Goal: Use online tool/utility: Utilize a website feature to perform a specific function

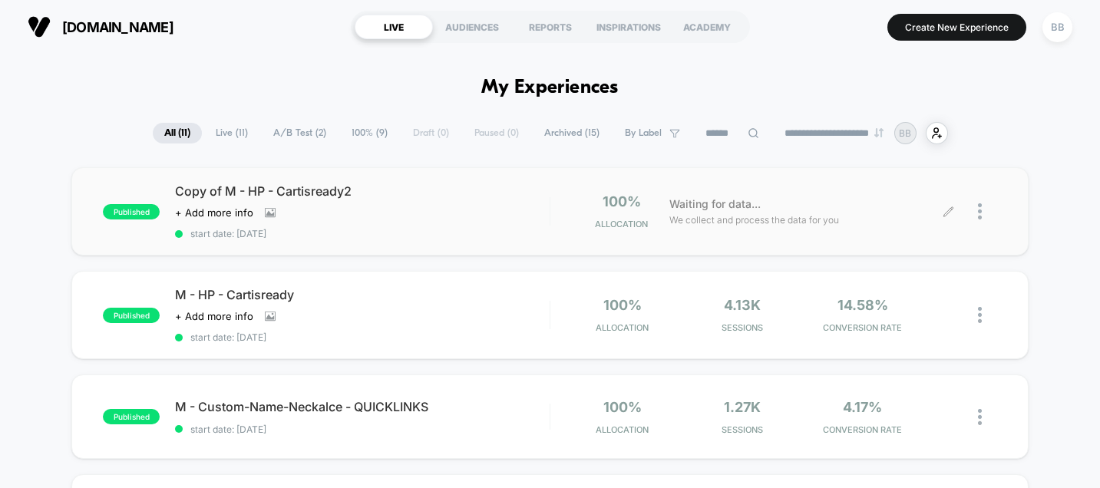
click at [951, 210] on icon at bounding box center [948, 212] width 12 height 12
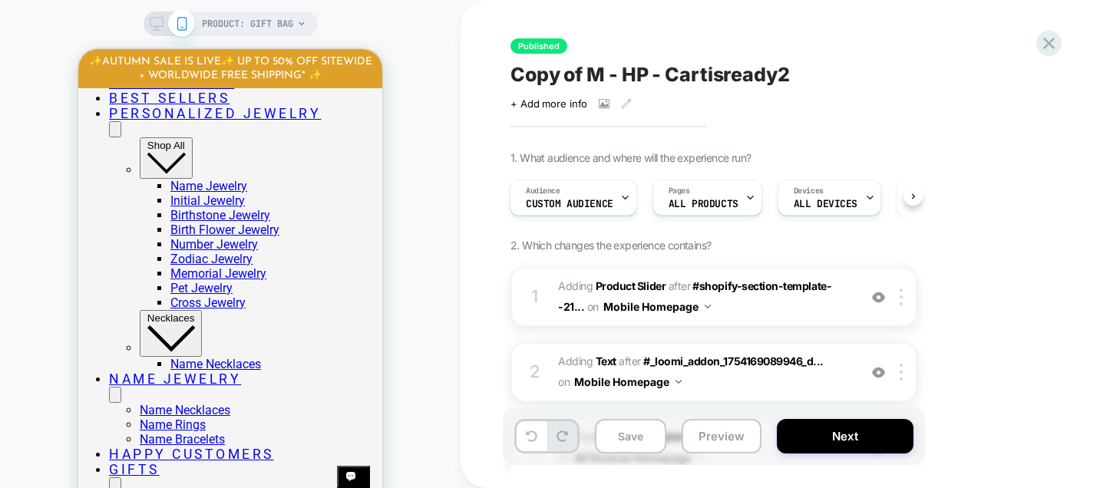
scroll to position [582, 0]
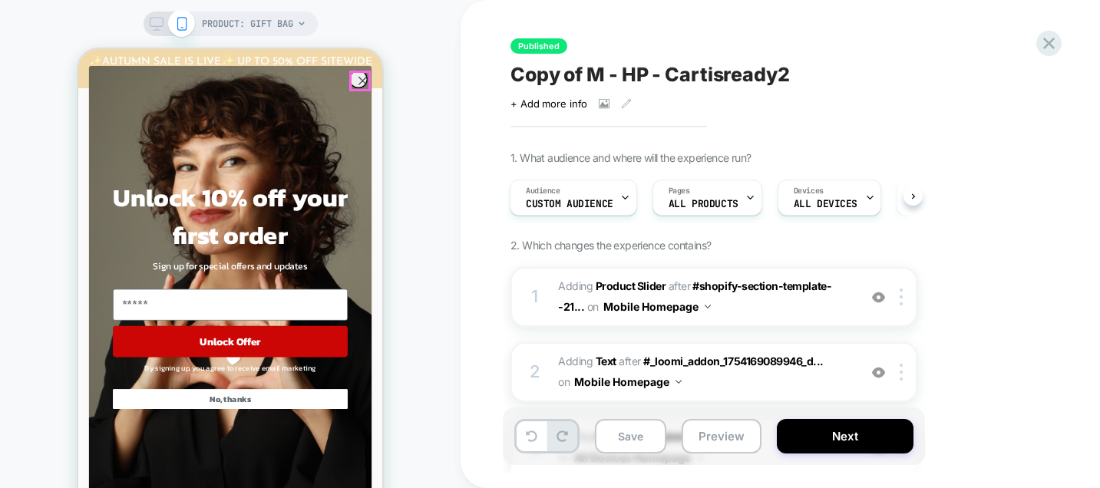
click at [361, 80] on circle "Close dialog" at bounding box center [363, 81] width 18 height 18
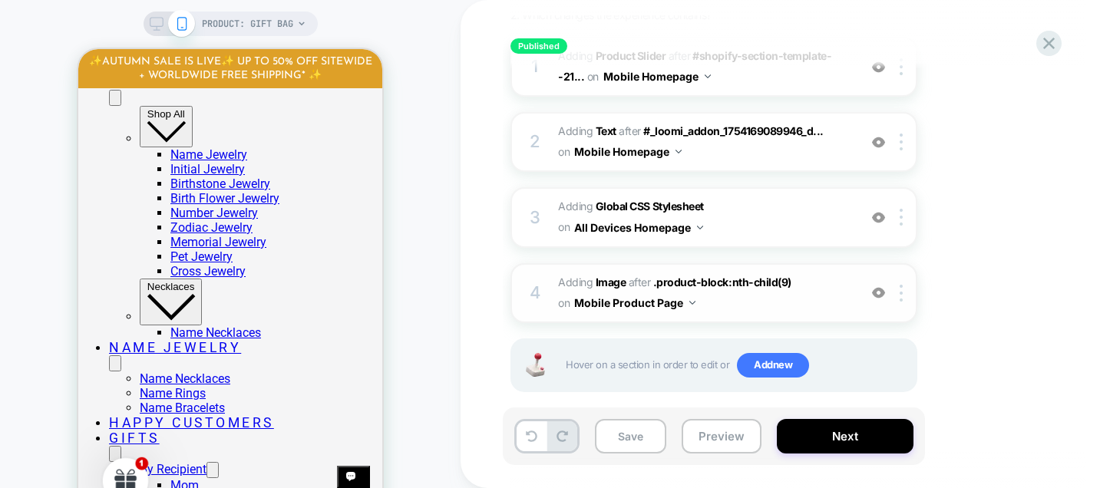
scroll to position [249, 0]
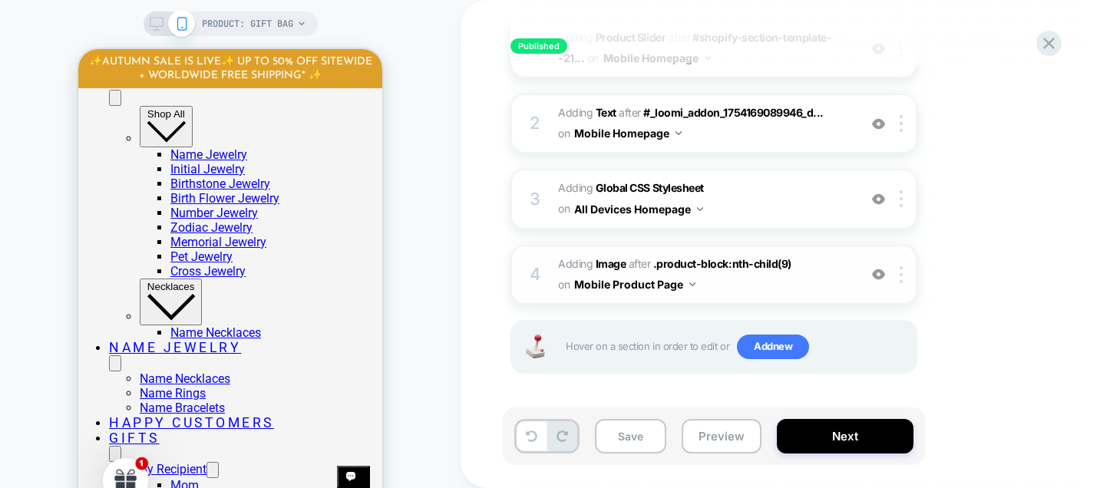
click at [818, 277] on span "#_loomi_addon_1759063660163 Adding Image AFTER .product-block:nth-child(9) .pro…" at bounding box center [704, 274] width 292 height 41
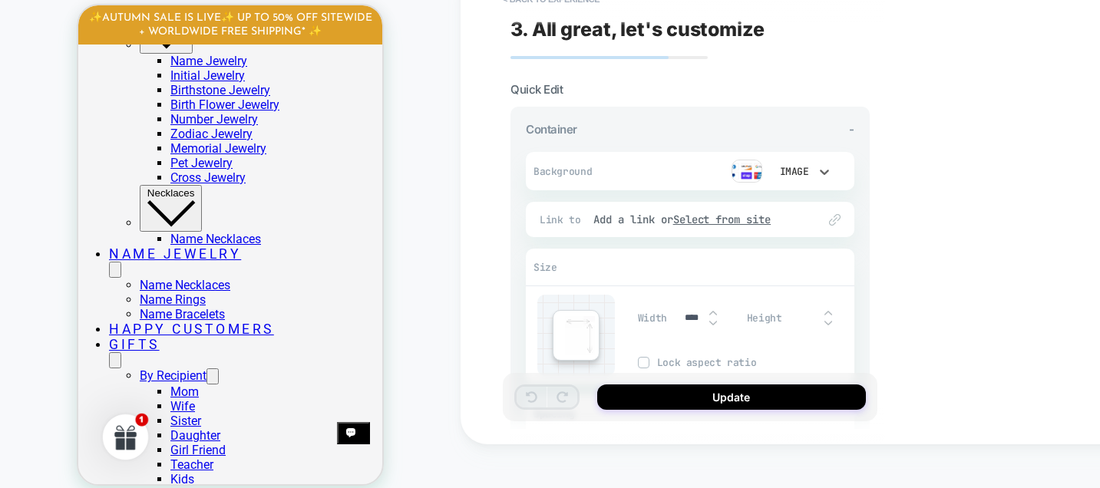
click at [815, 172] on div "Image" at bounding box center [793, 171] width 48 height 16
click at [736, 166] on div at bounding box center [550, 244] width 1100 height 488
click at [748, 171] on img at bounding box center [746, 171] width 31 height 23
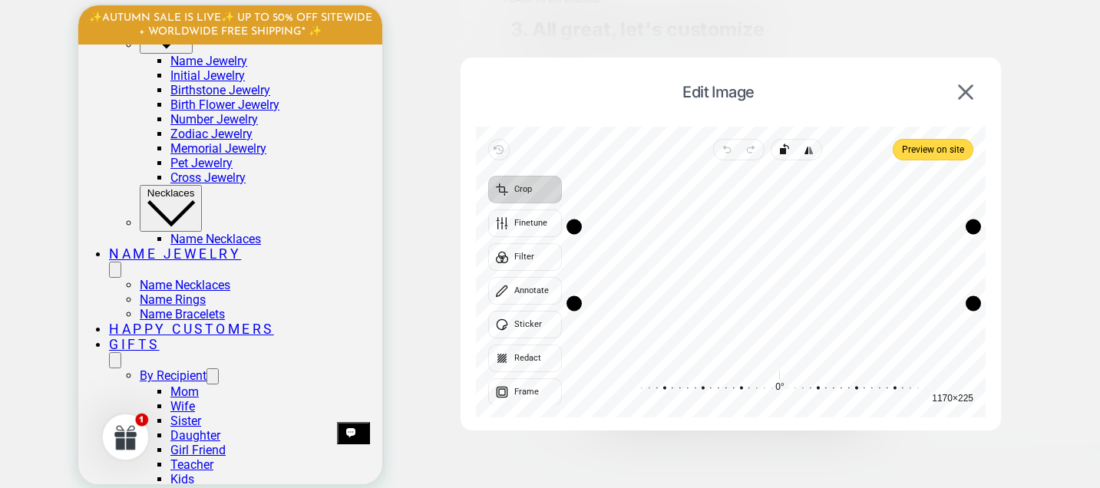
click at [798, 244] on div "Recenter" at bounding box center [773, 265] width 399 height 185
click at [962, 95] on img at bounding box center [965, 91] width 15 height 15
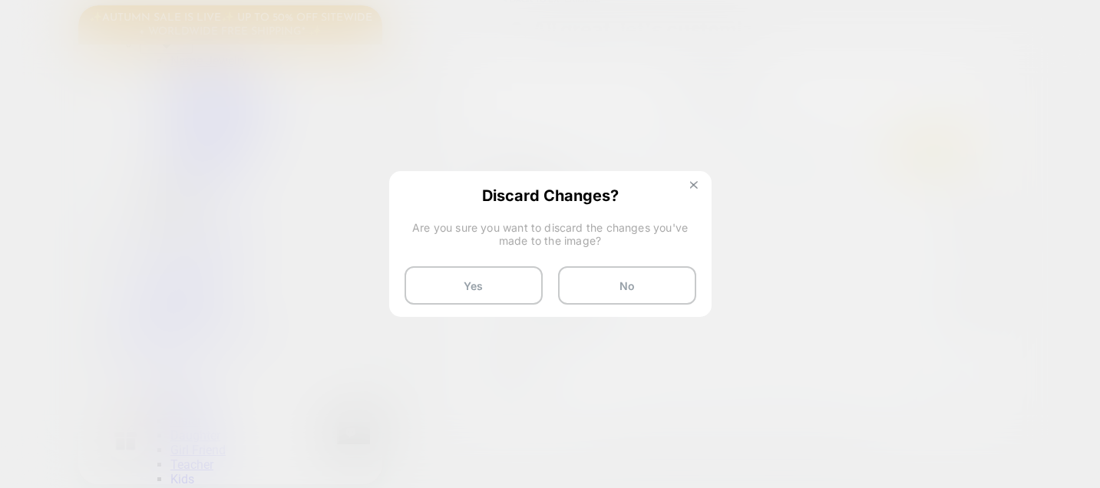
click at [697, 187] on img at bounding box center [694, 185] width 8 height 8
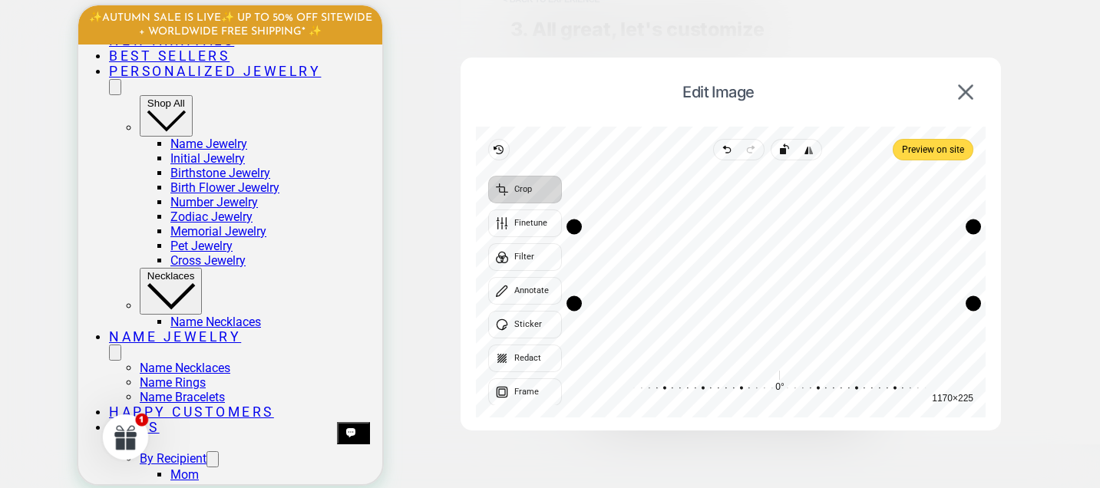
scroll to position [567, 0]
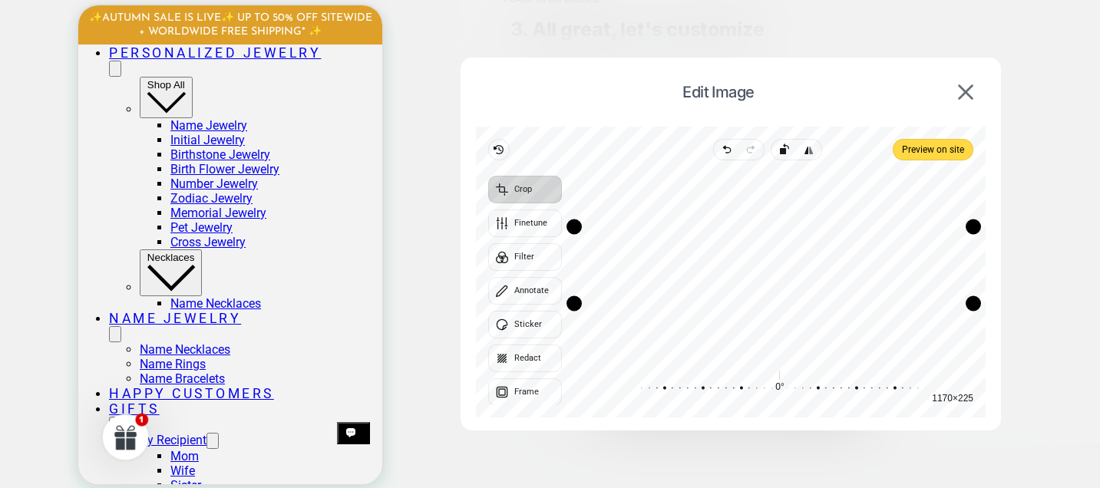
click at [962, 92] on img at bounding box center [965, 91] width 15 height 15
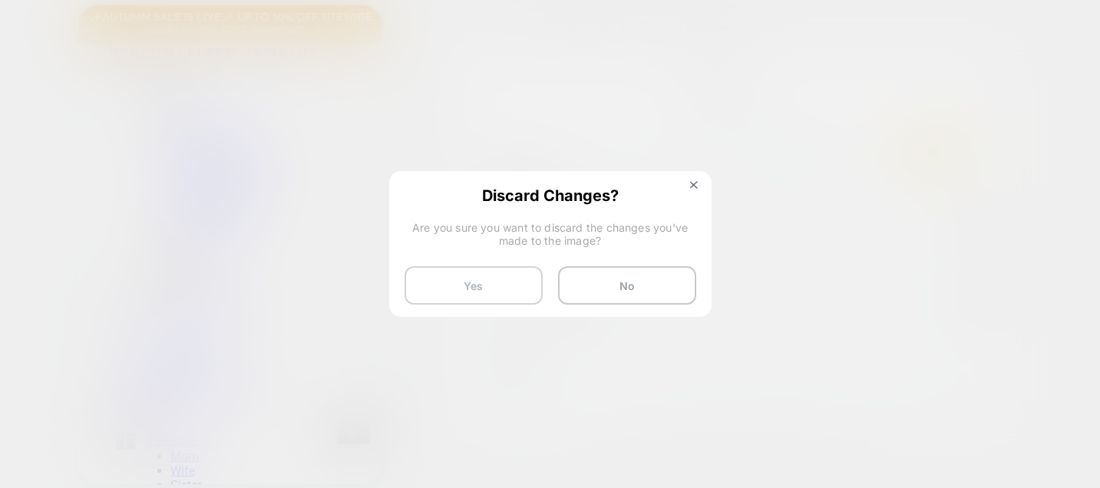
click at [495, 296] on button "Yes" at bounding box center [473, 285] width 138 height 38
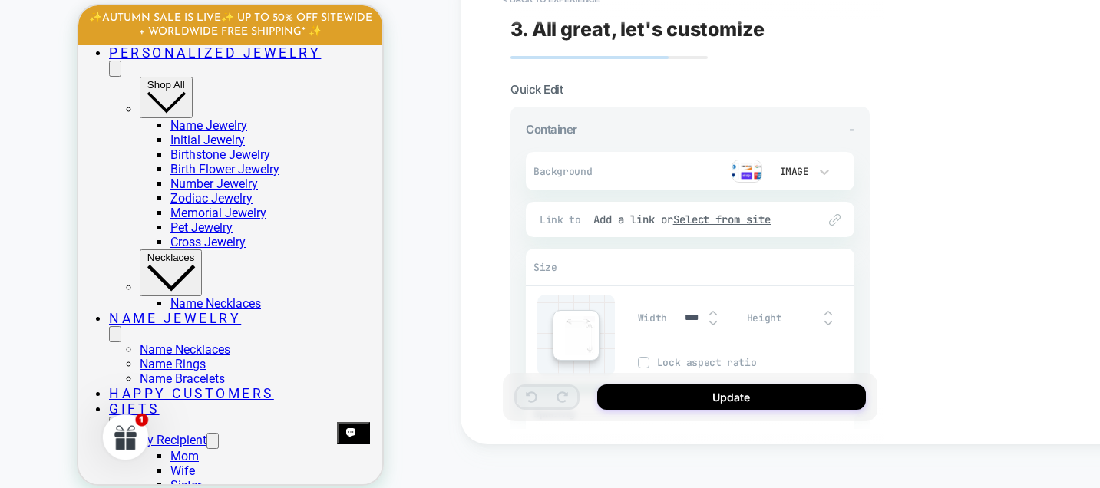
click at [586, 165] on span "Background" at bounding box center [571, 171] width 76 height 13
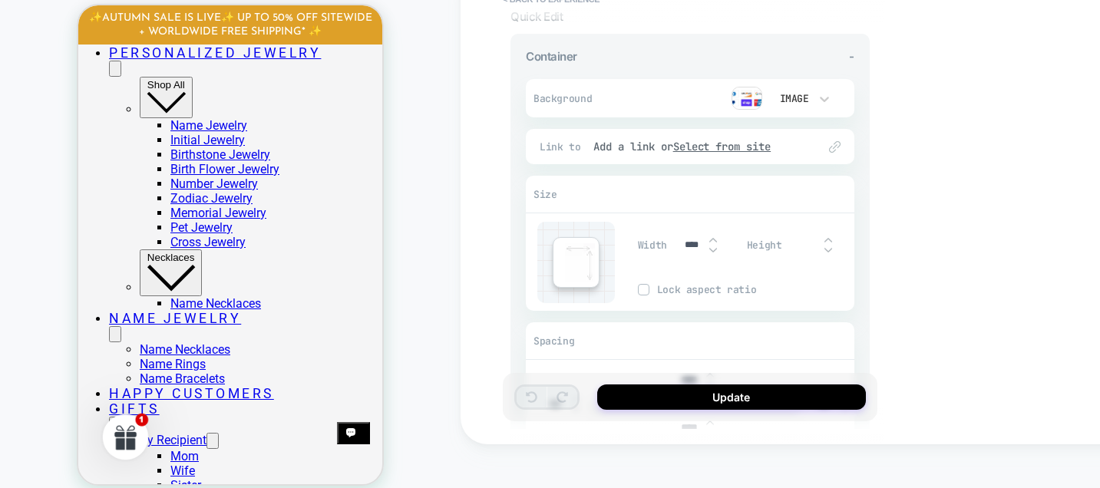
scroll to position [91, 0]
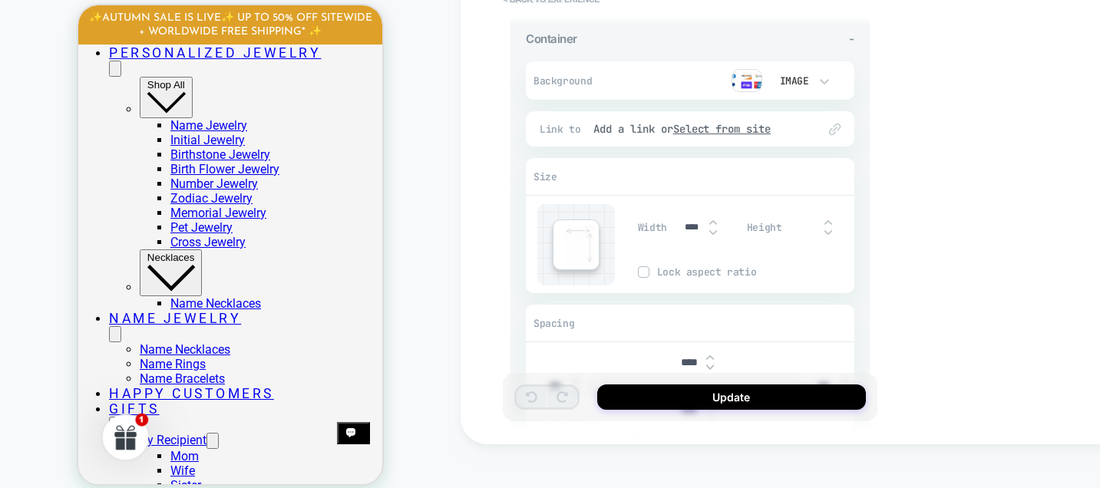
click at [579, 248] on img at bounding box center [580, 245] width 30 height 39
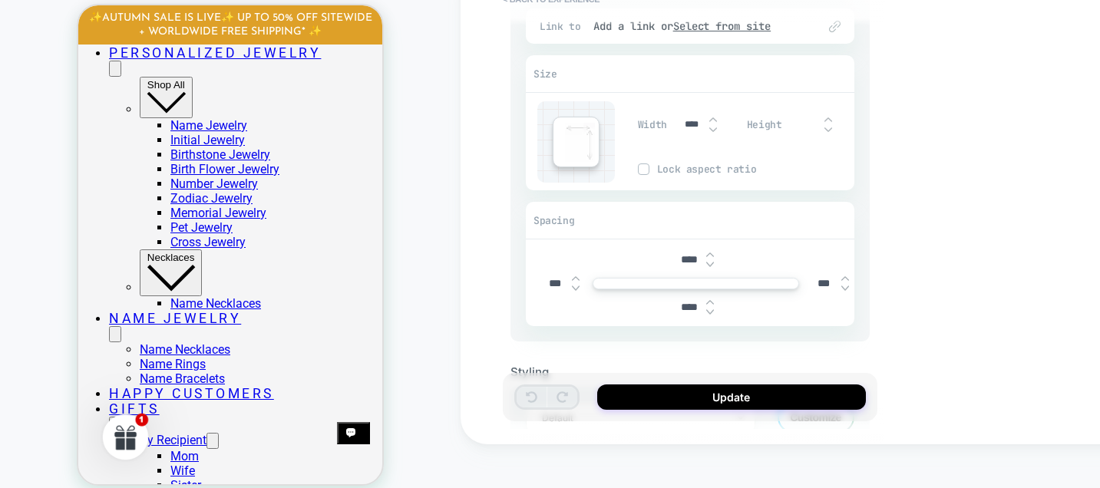
scroll to position [11, 0]
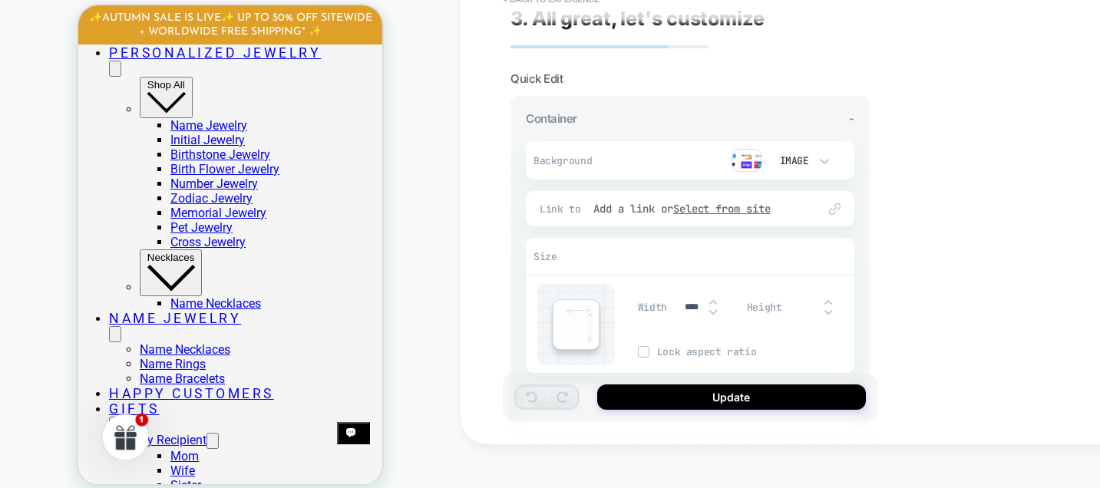
click at [822, 169] on div at bounding box center [824, 160] width 15 height 25
click at [800, 265] on div "Image" at bounding box center [799, 262] width 64 height 32
click at [748, 156] on img at bounding box center [746, 160] width 31 height 23
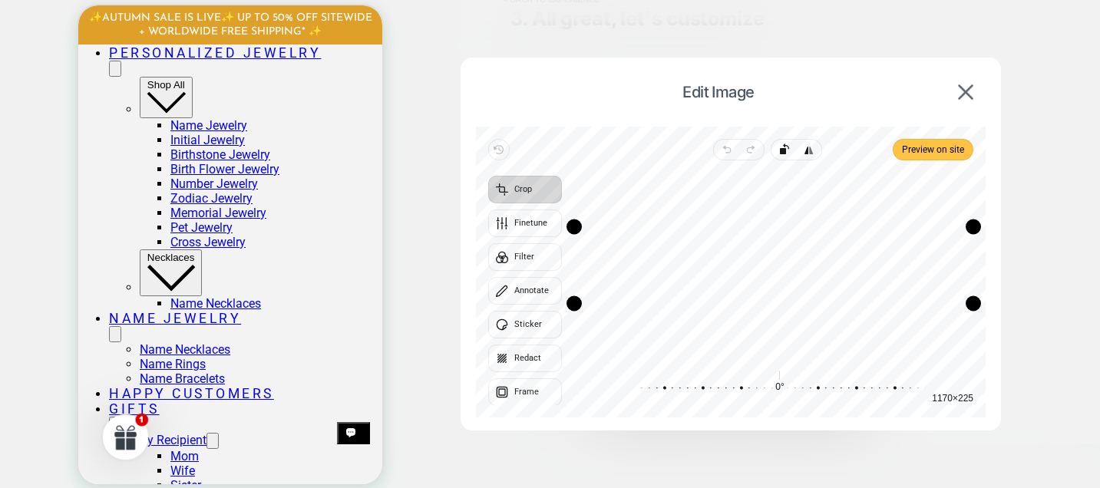
click at [909, 148] on span "Preview on site" at bounding box center [933, 149] width 62 height 18
click at [523, 258] on div "Crop Finetune Filter Annotate Sticker Redact Frame" at bounding box center [525, 291] width 74 height 230
click at [532, 256] on button "Filter" at bounding box center [525, 257] width 74 height 28
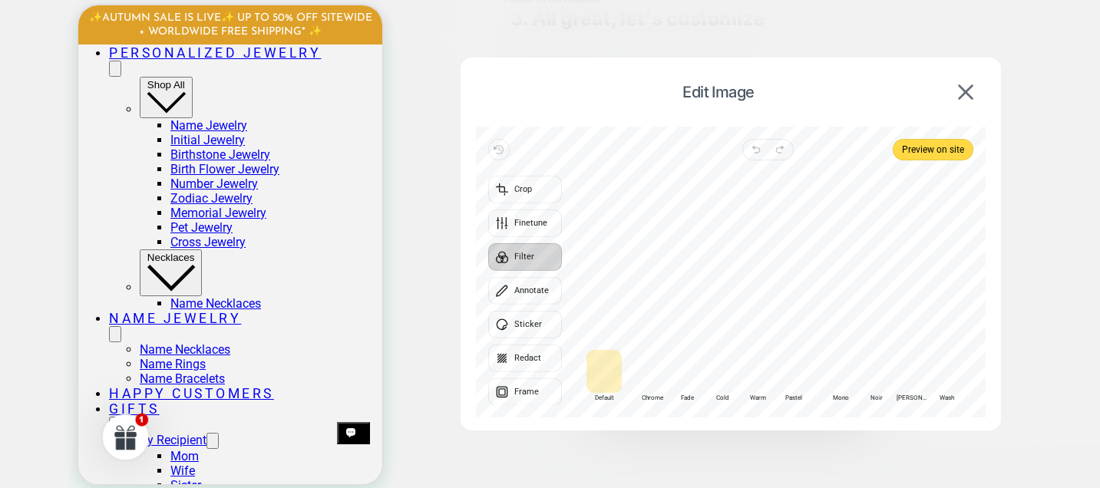
click at [532, 256] on button "Filter" at bounding box center [525, 257] width 74 height 28
click at [961, 89] on img at bounding box center [965, 91] width 15 height 15
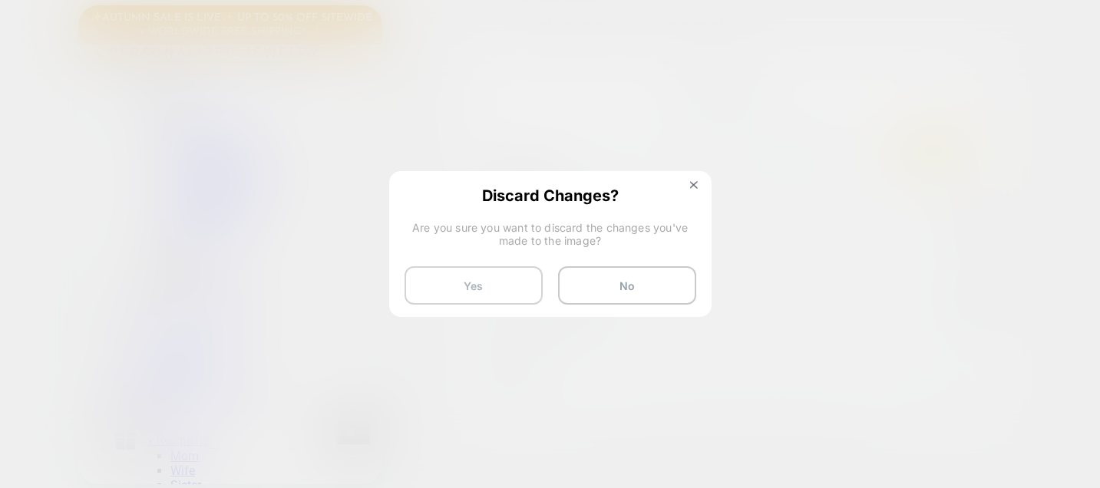
click at [507, 293] on button "Yes" at bounding box center [473, 285] width 138 height 38
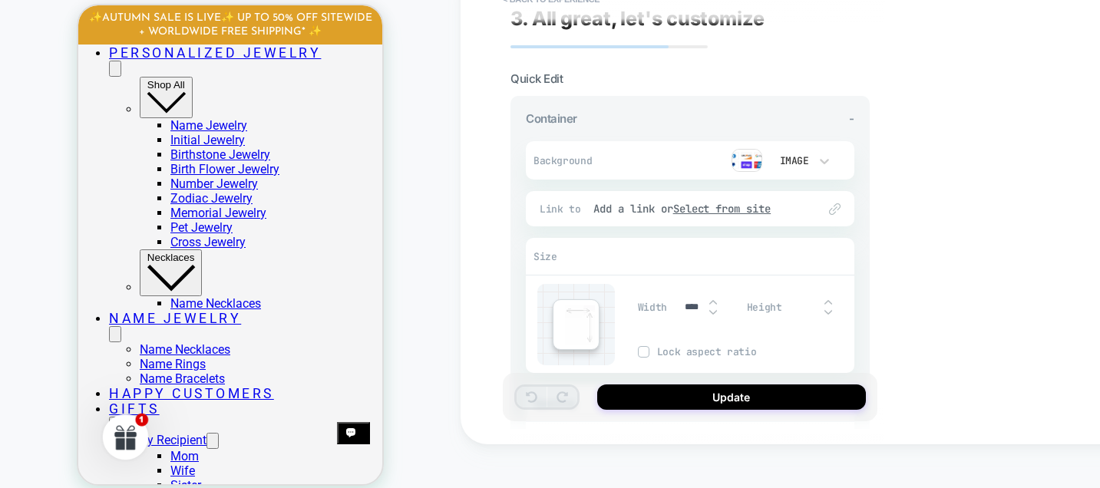
scroll to position [0, 0]
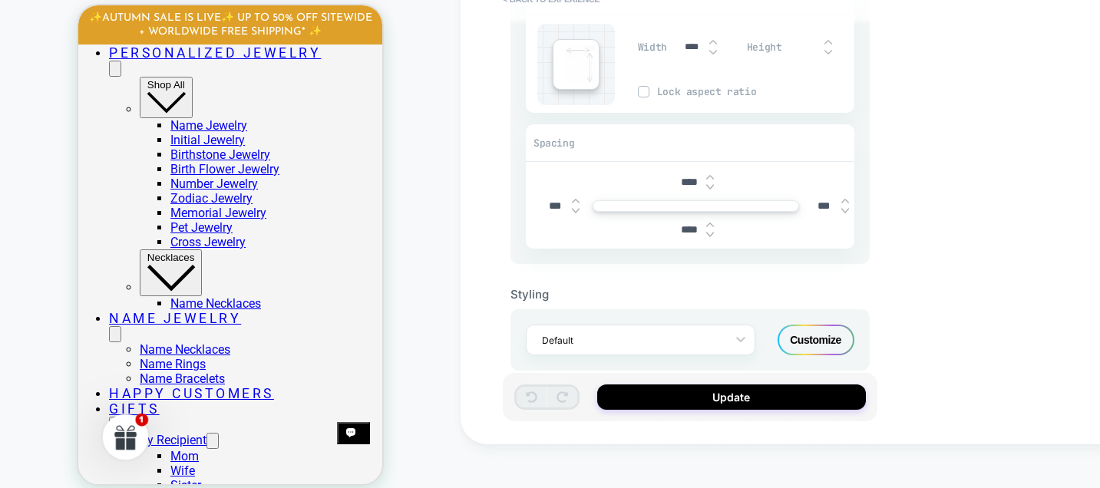
scroll to position [295, 0]
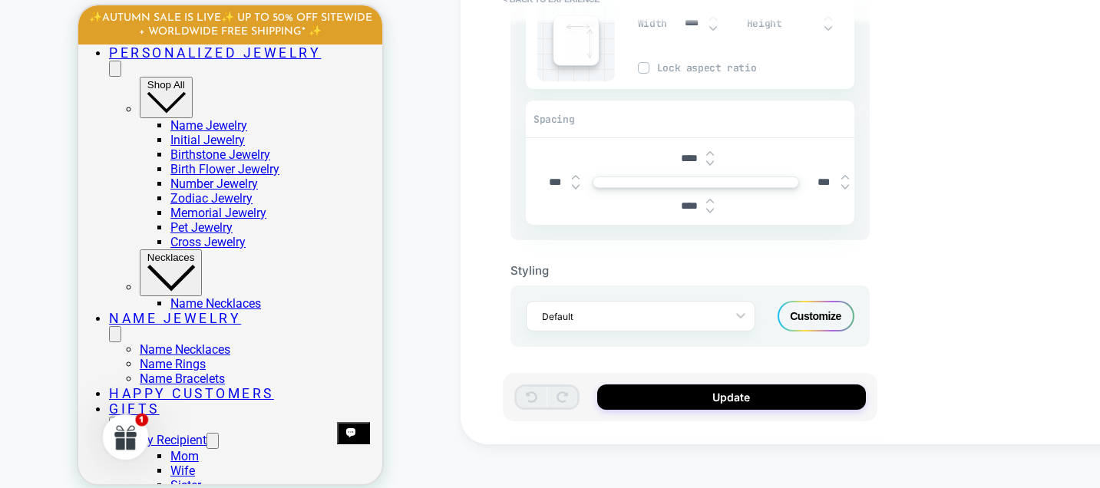
click at [820, 308] on div "Customize" at bounding box center [815, 316] width 77 height 31
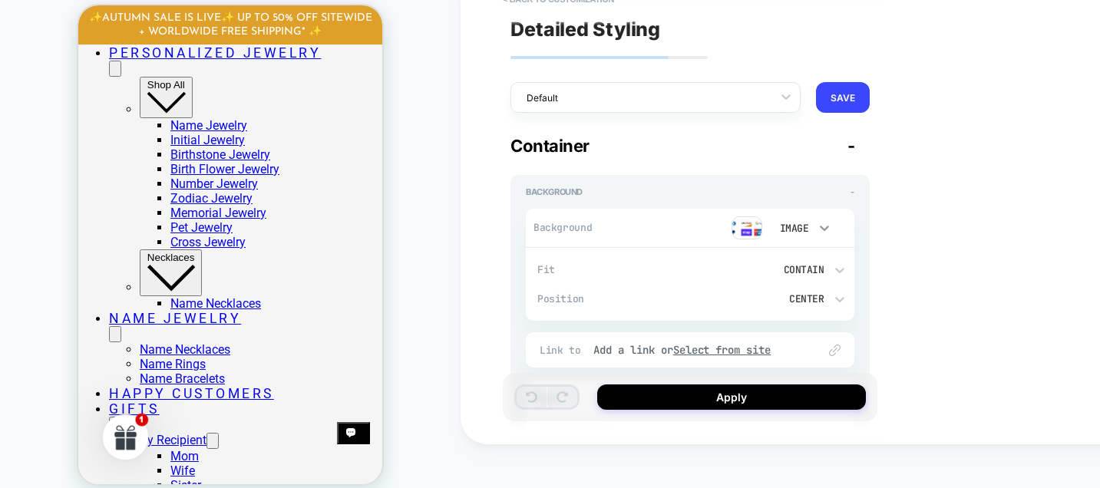
click at [817, 227] on icon at bounding box center [824, 227] width 15 height 15
click at [801, 262] on div "None" at bounding box center [799, 267] width 64 height 32
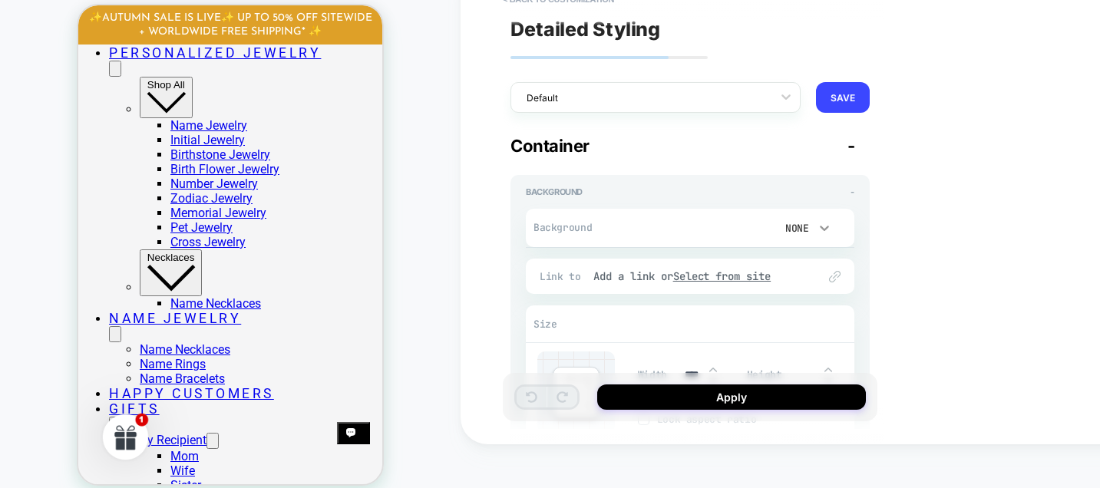
click at [819, 226] on icon at bounding box center [824, 227] width 15 height 15
click at [794, 329] on div "Image" at bounding box center [799, 331] width 64 height 32
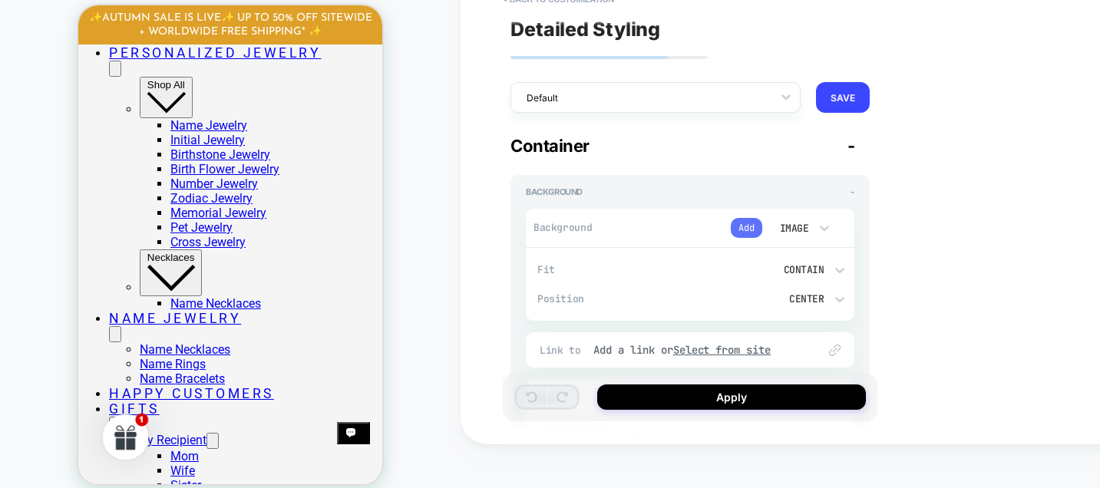
click at [748, 232] on button "Add" at bounding box center [746, 228] width 31 height 20
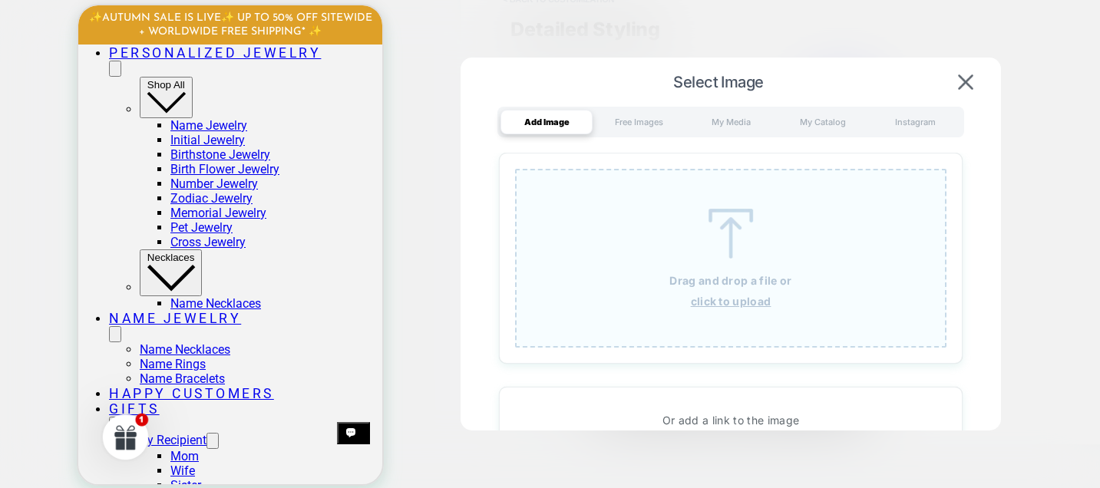
click at [715, 295] on u "click to upload" at bounding box center [731, 301] width 81 height 13
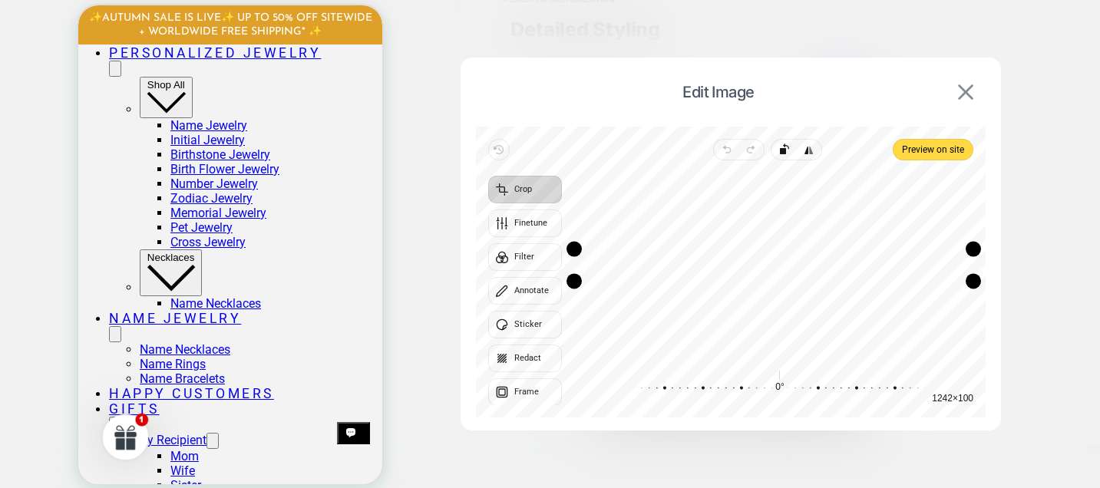
click at [963, 97] on img at bounding box center [965, 91] width 15 height 15
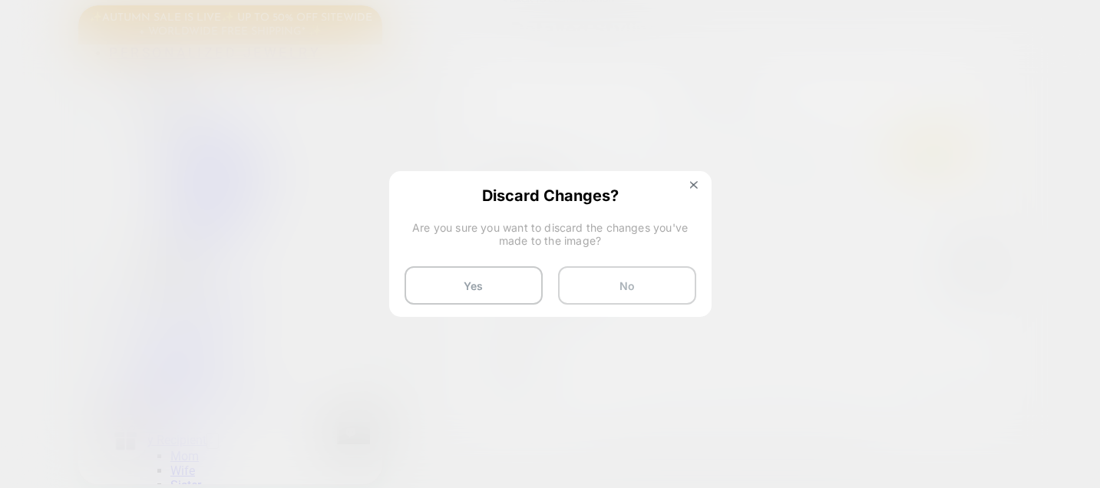
click at [594, 284] on button "No" at bounding box center [627, 285] width 138 height 38
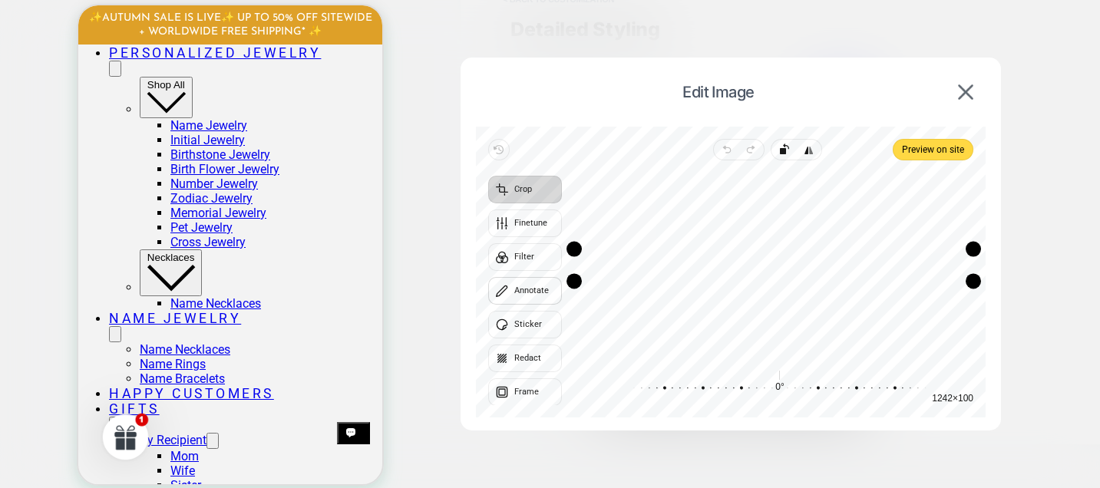
click at [532, 296] on div "Crop Finetune Filter Annotate Sticker Redact Frame" at bounding box center [525, 291] width 74 height 230
click at [534, 287] on button "Annotate" at bounding box center [525, 291] width 74 height 28
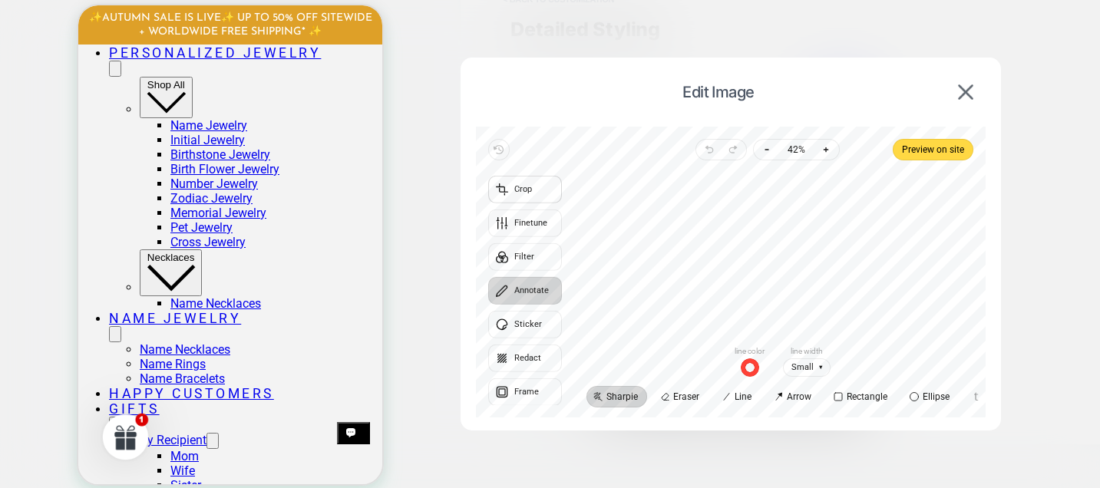
click at [528, 189] on button "Crop" at bounding box center [525, 190] width 74 height 28
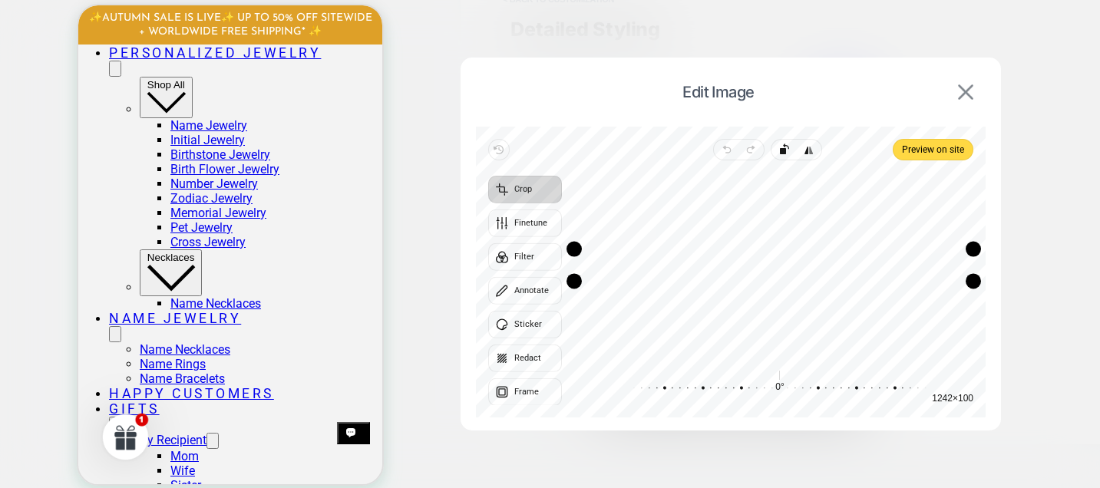
click at [956, 91] on button at bounding box center [965, 92] width 25 height 17
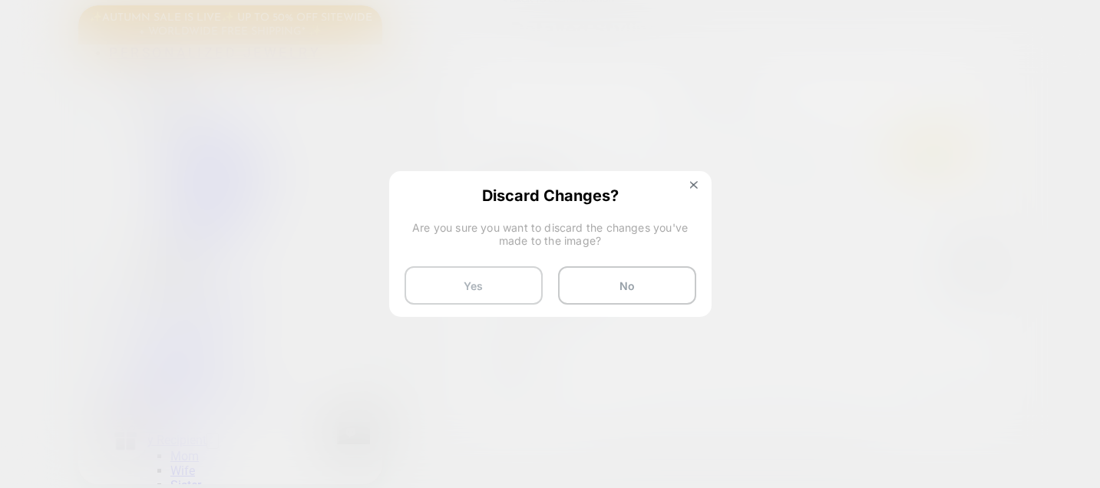
click at [513, 267] on button "Yes" at bounding box center [473, 285] width 138 height 38
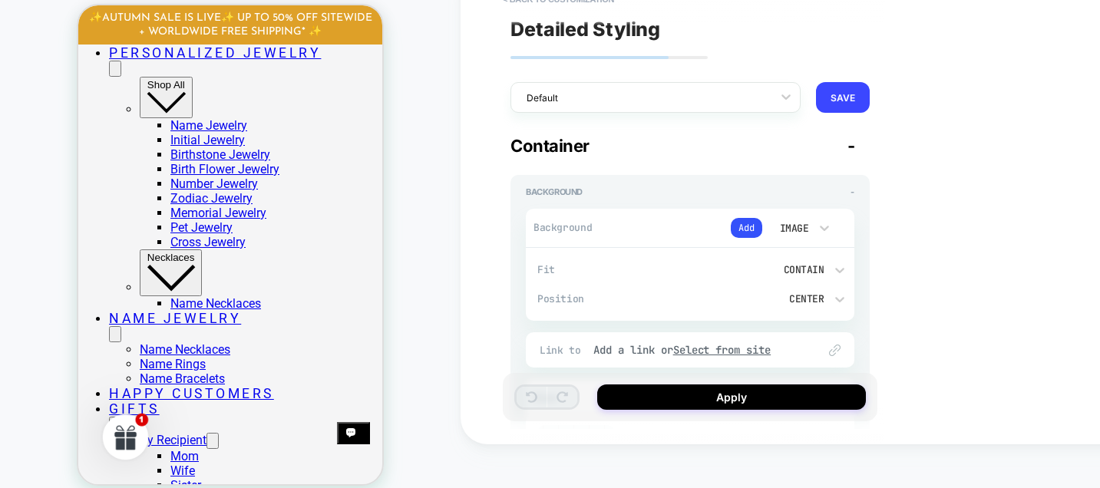
click at [807, 232] on div "Image" at bounding box center [793, 228] width 32 height 13
click at [754, 226] on div at bounding box center [550, 244] width 1100 height 488
click at [751, 226] on button "Add" at bounding box center [746, 228] width 31 height 20
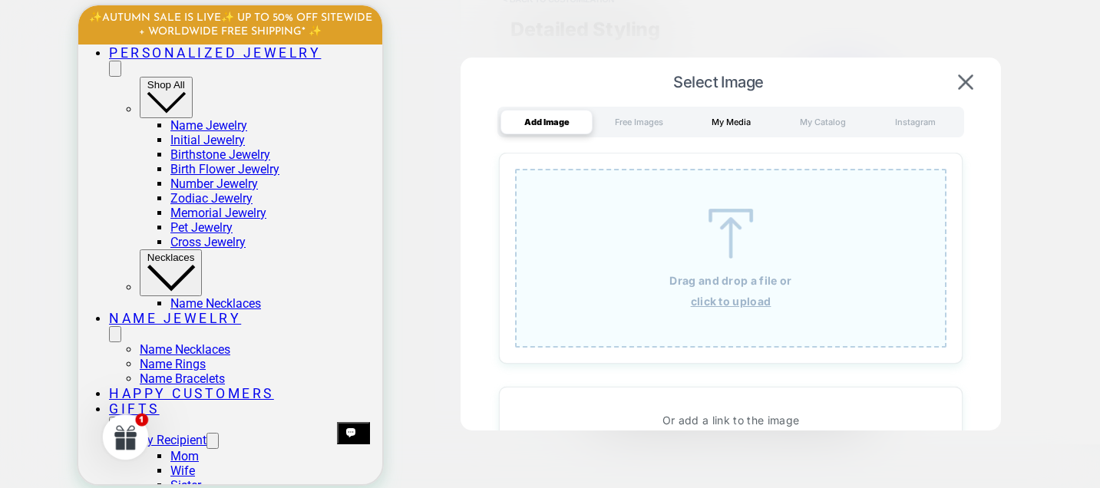
click at [728, 127] on div "My Media" at bounding box center [731, 122] width 92 height 25
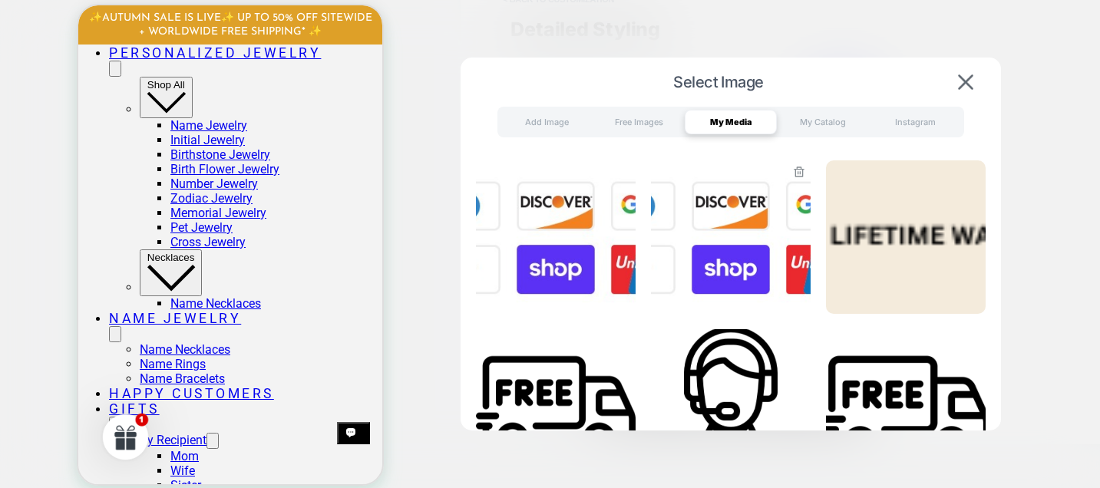
click at [725, 235] on img at bounding box center [731, 236] width 160 height 153
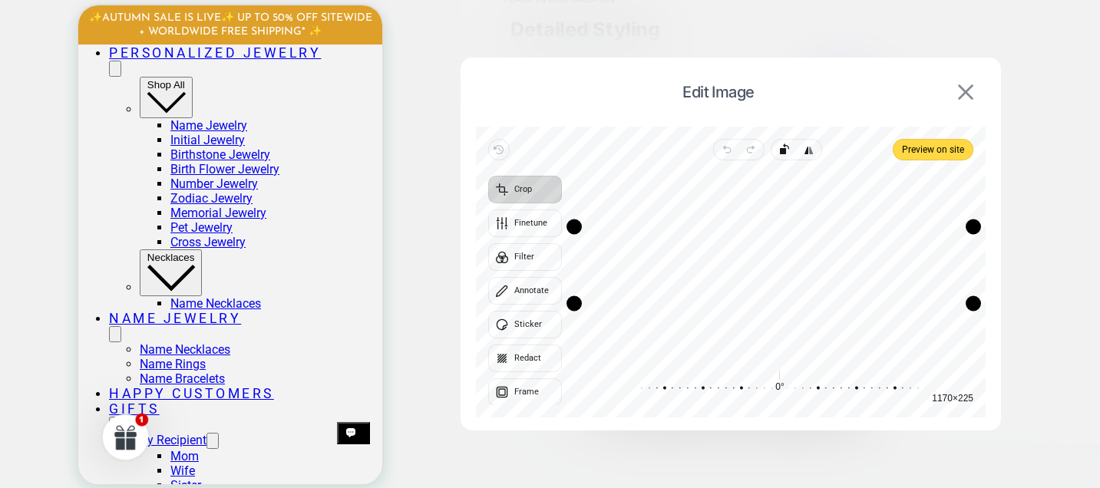
click at [964, 94] on img at bounding box center [965, 91] width 15 height 15
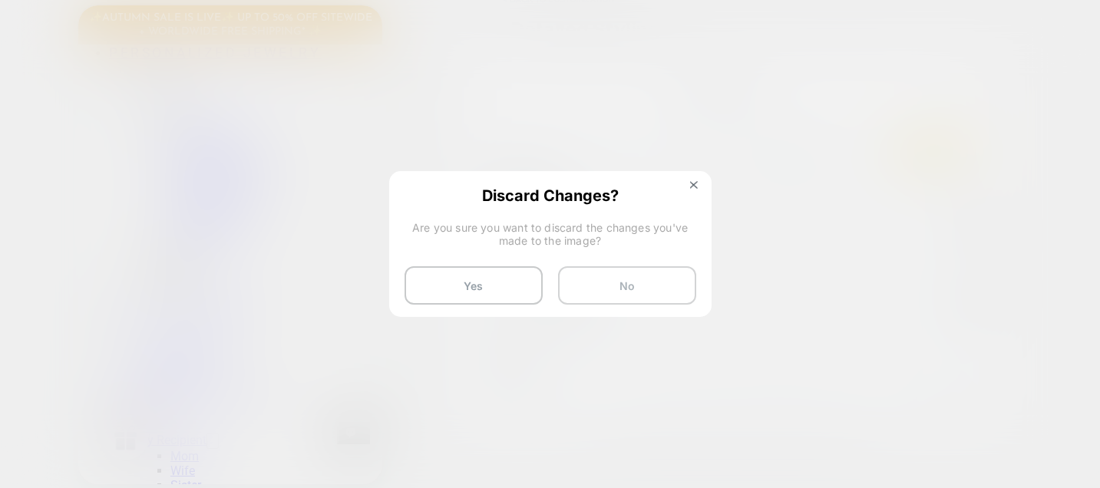
click at [584, 284] on button "No" at bounding box center [627, 285] width 138 height 38
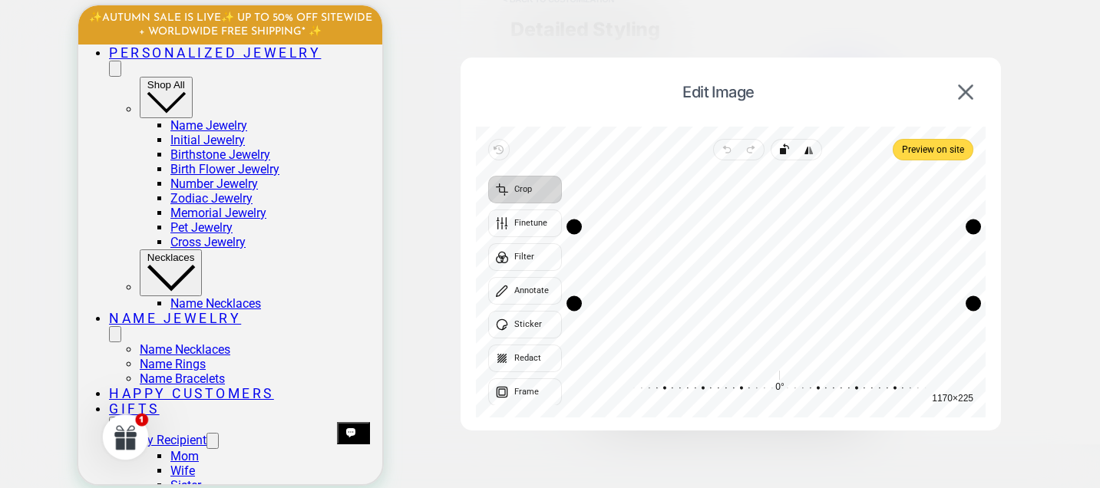
click at [685, 189] on div "Recenter" at bounding box center [773, 265] width 399 height 185
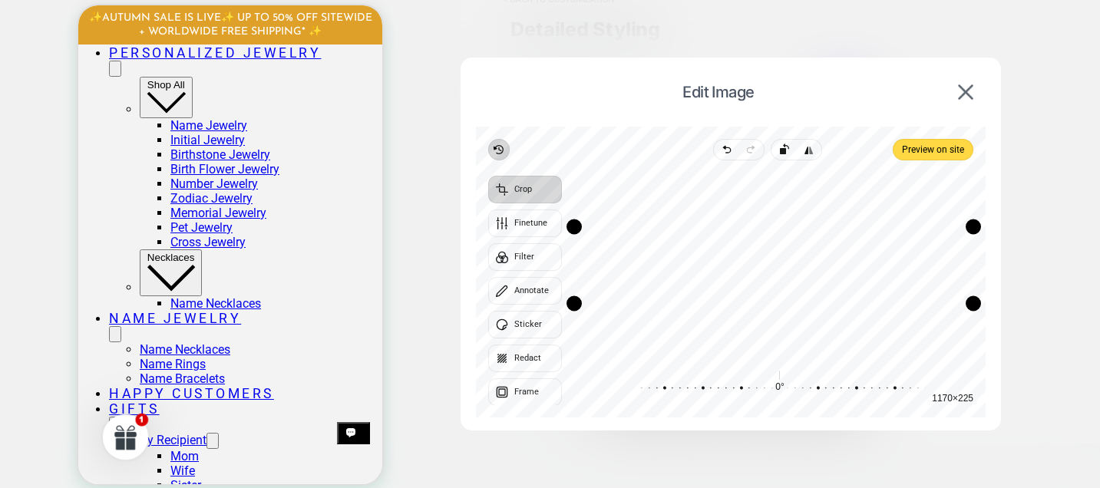
click at [499, 147] on icon "button" at bounding box center [500, 148] width 2 height 3
click at [966, 93] on img at bounding box center [965, 91] width 15 height 15
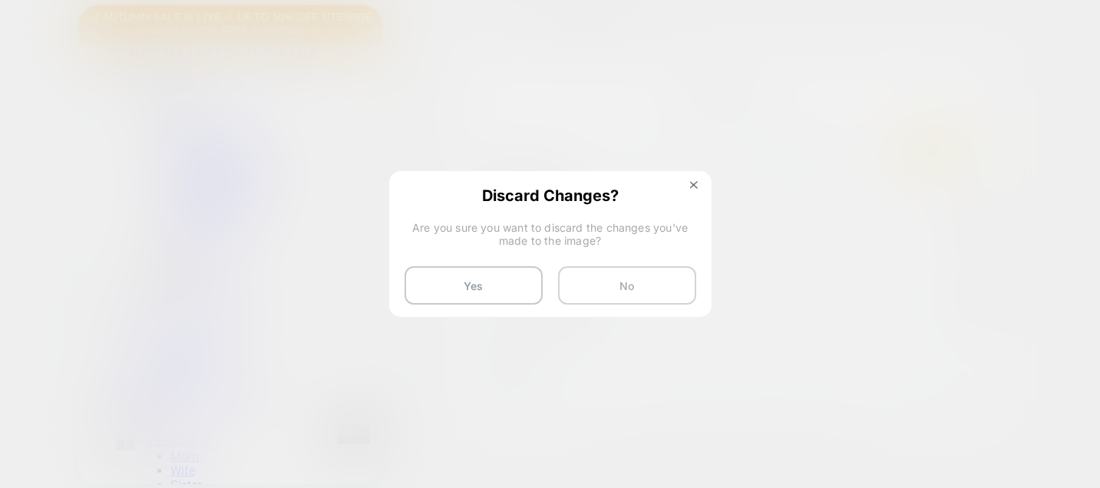
click at [625, 281] on button "No" at bounding box center [627, 285] width 138 height 38
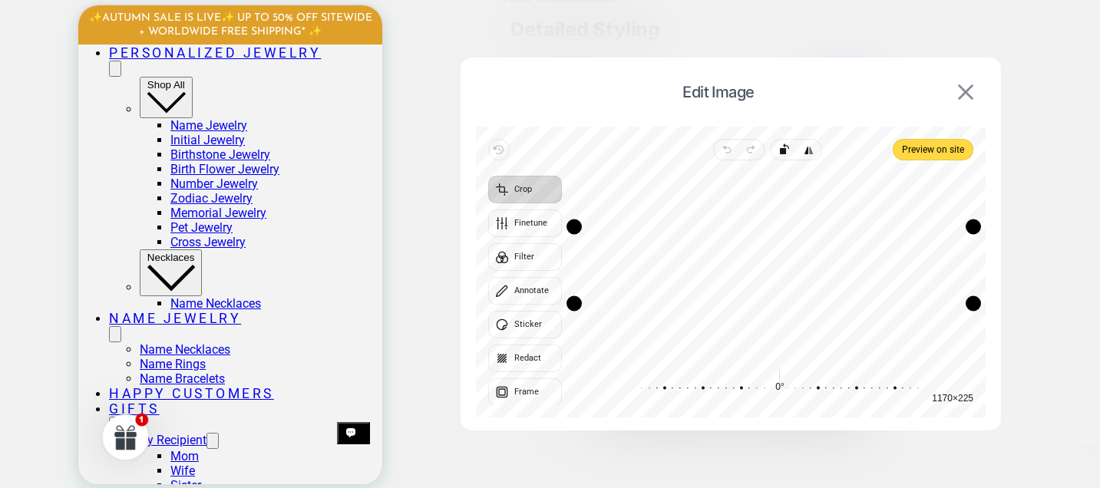
click at [960, 94] on img at bounding box center [965, 91] width 15 height 15
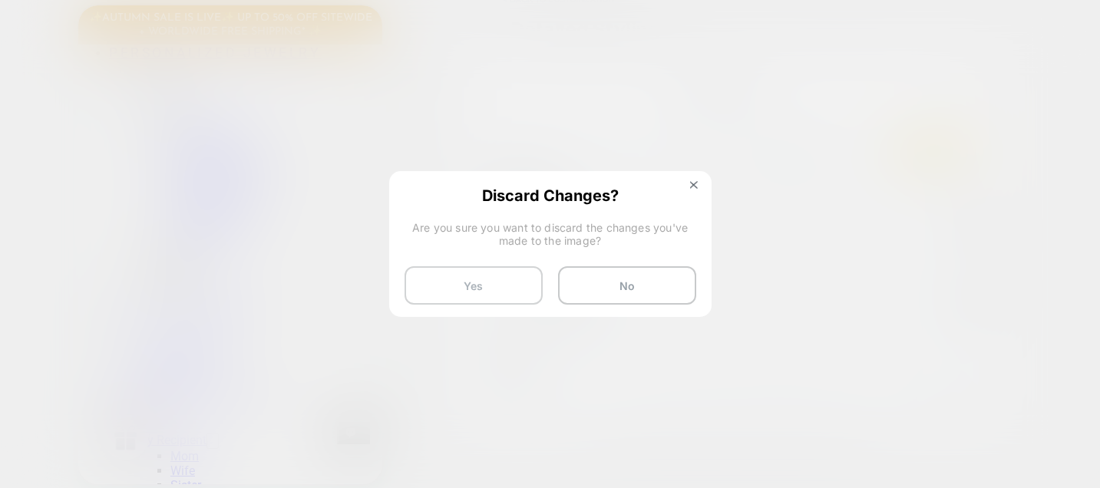
click at [487, 280] on button "Yes" at bounding box center [473, 285] width 138 height 38
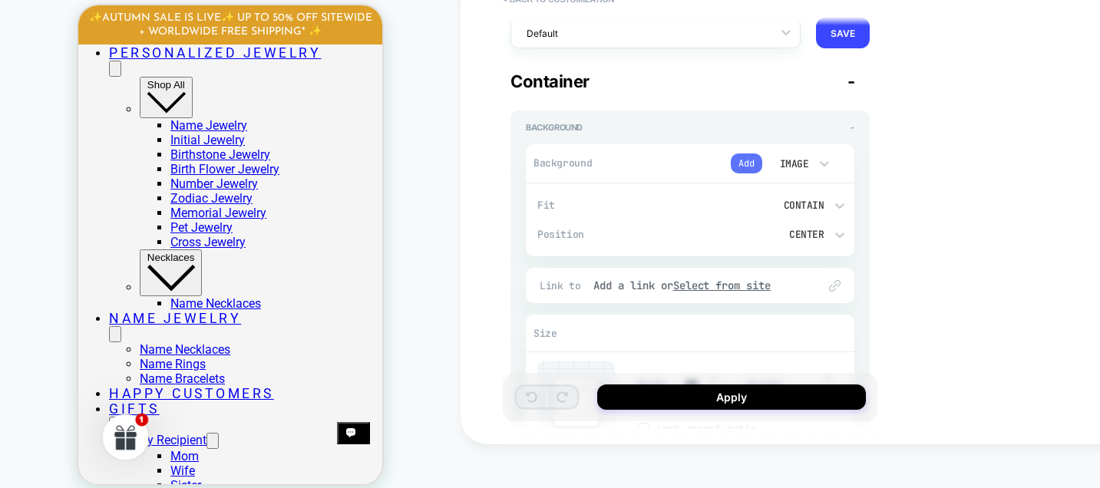
scroll to position [0, 0]
